Goal: Information Seeking & Learning: Learn about a topic

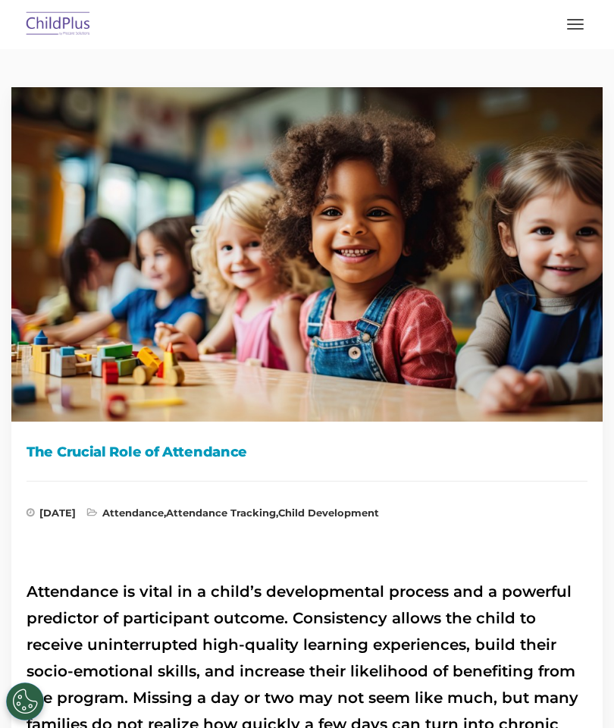
click at [52, 21] on img at bounding box center [58, 25] width 71 height 36
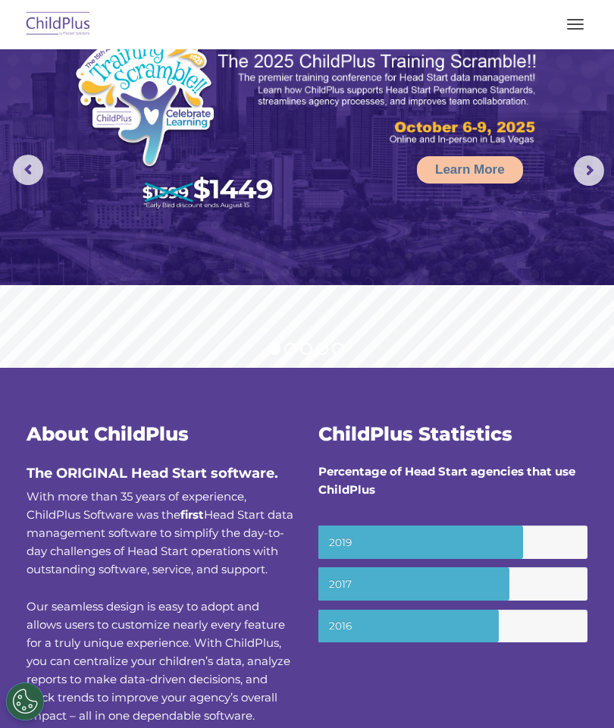
click at [590, 168] on rs-arrow at bounding box center [589, 170] width 30 height 30
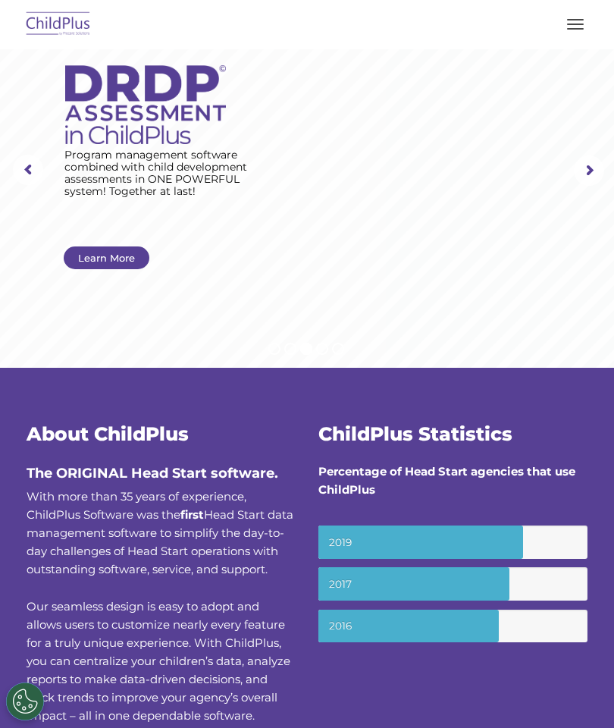
click at [585, 167] on rs-arrow at bounding box center [589, 170] width 30 height 30
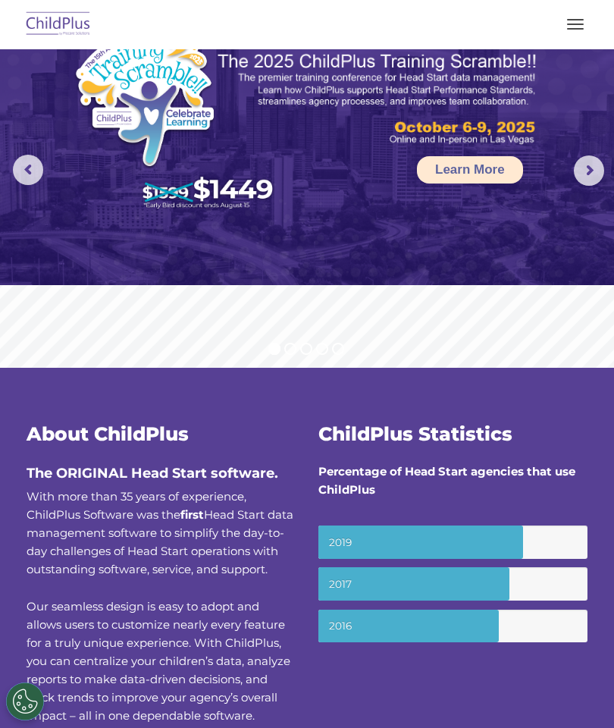
click at [466, 172] on link "Learn More" at bounding box center [470, 169] width 106 height 27
